Goal: Communication & Community: Answer question/provide support

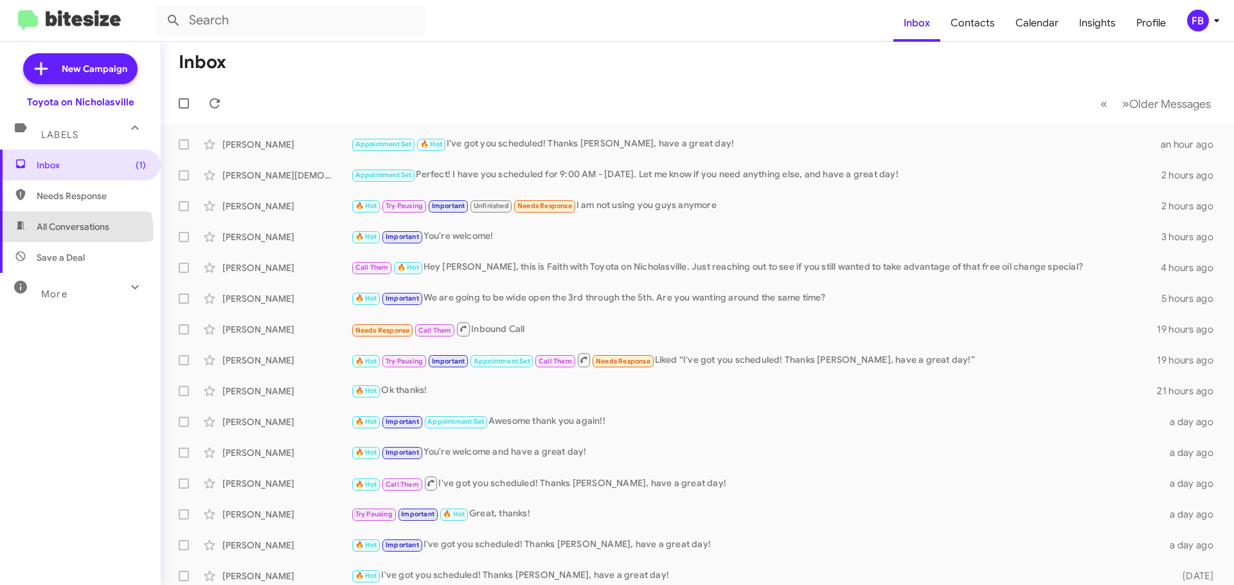
click at [73, 233] on span "All Conversations" at bounding box center [73, 226] width 73 height 13
type input "in:all-conversations"
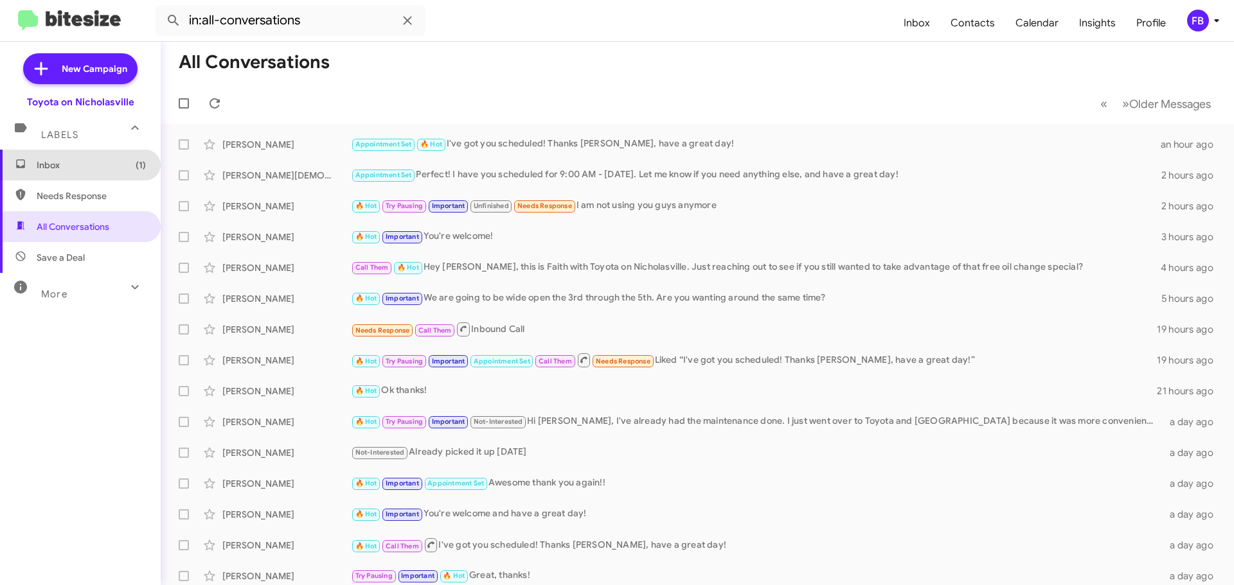
click at [112, 166] on span "Inbox (1)" at bounding box center [91, 165] width 109 height 13
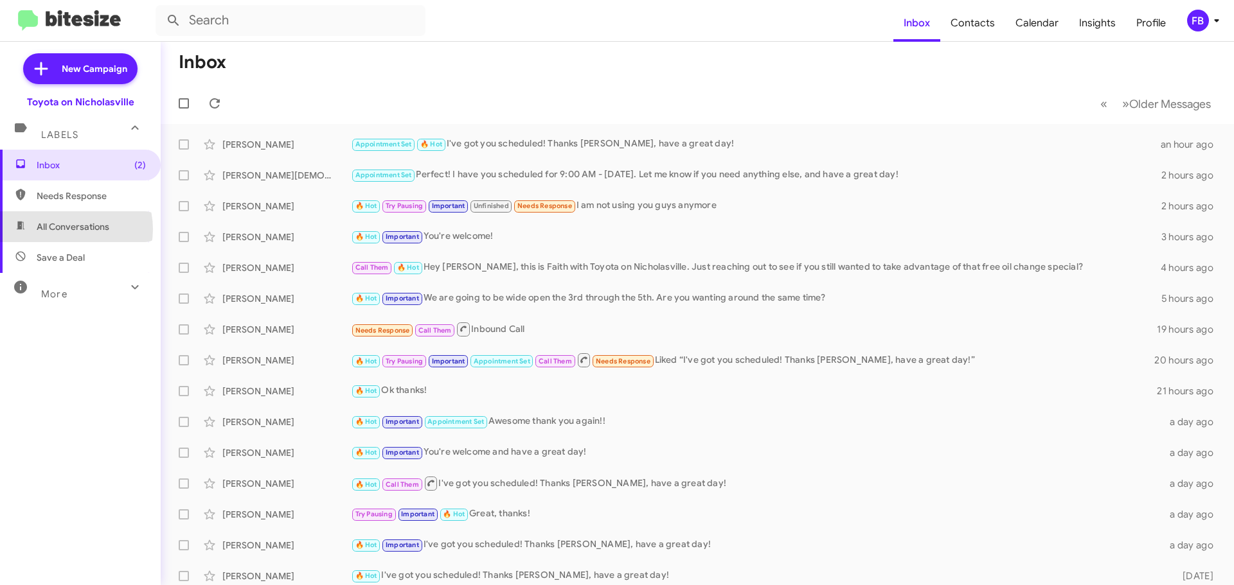
click at [66, 229] on span "All Conversations" at bounding box center [73, 226] width 73 height 13
type input "in:all-conversations"
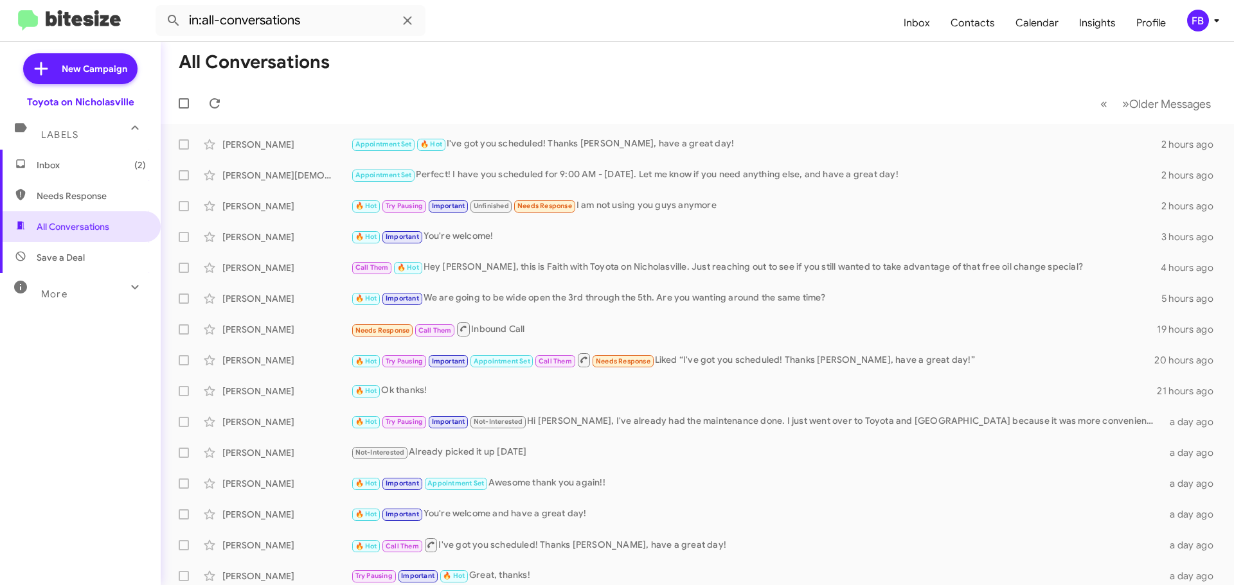
click at [46, 159] on span "Inbox (2)" at bounding box center [91, 165] width 109 height 13
